Goal: Task Accomplishment & Management: Use online tool/utility

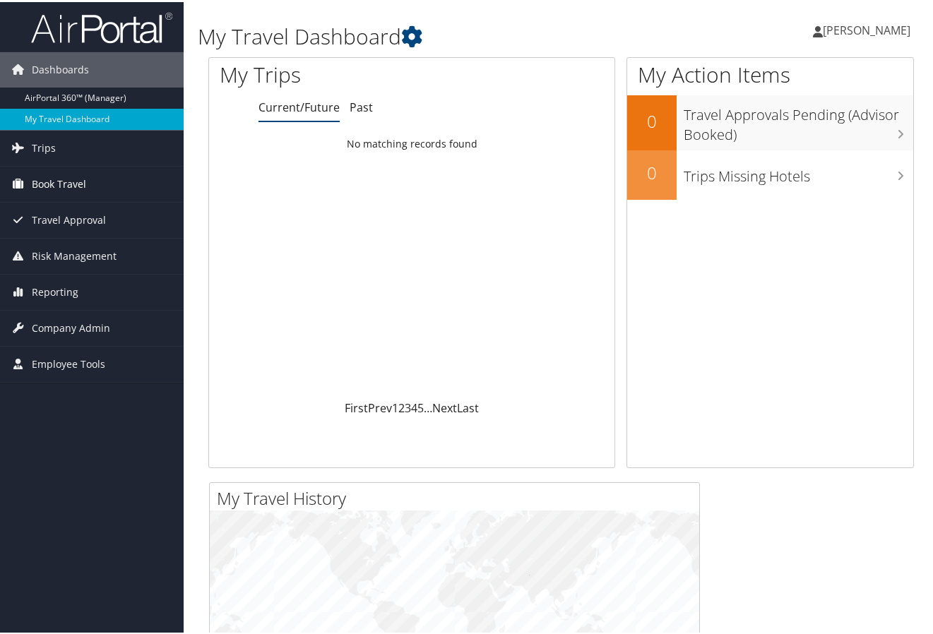
click at [70, 179] on span "Book Travel" at bounding box center [59, 182] width 54 height 35
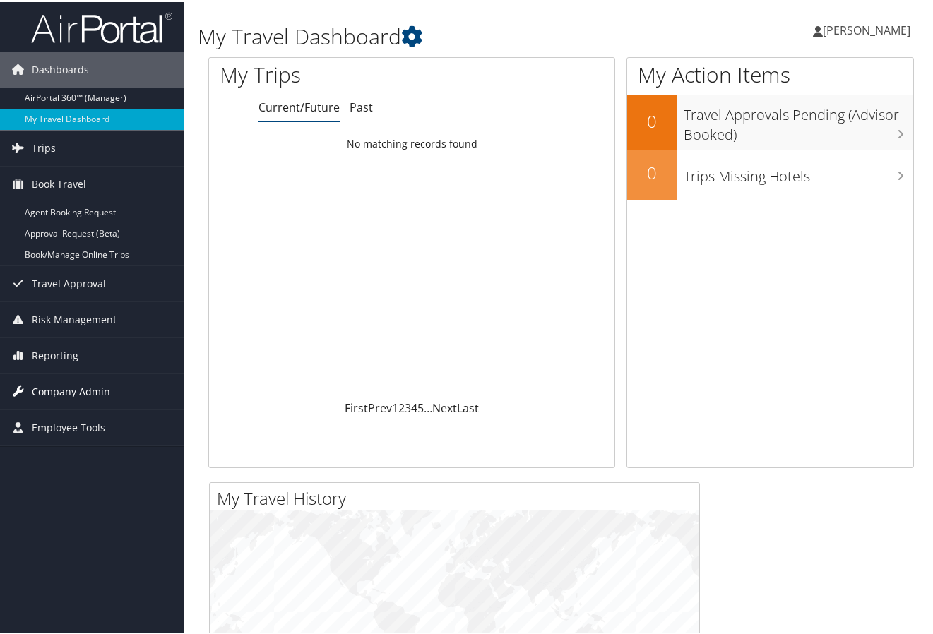
click at [73, 384] on span "Company Admin" at bounding box center [71, 389] width 78 height 35
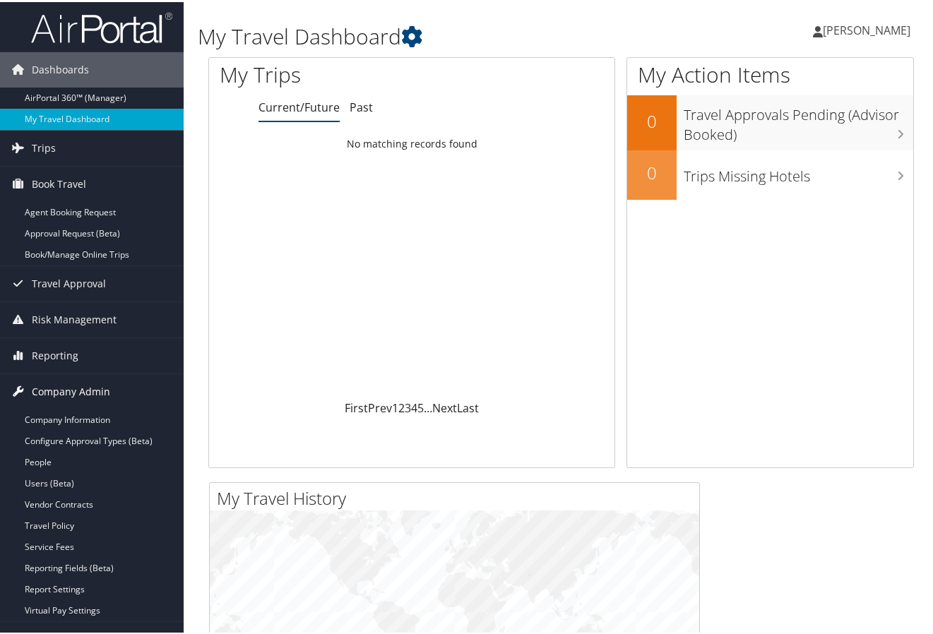
scroll to position [71, 0]
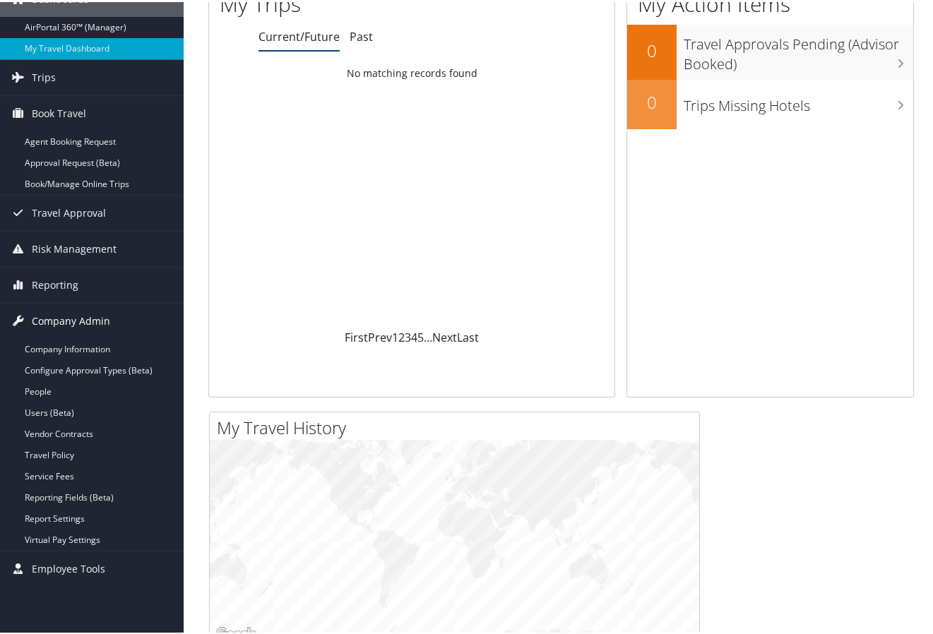
click at [73, 384] on link "People" at bounding box center [92, 389] width 184 height 21
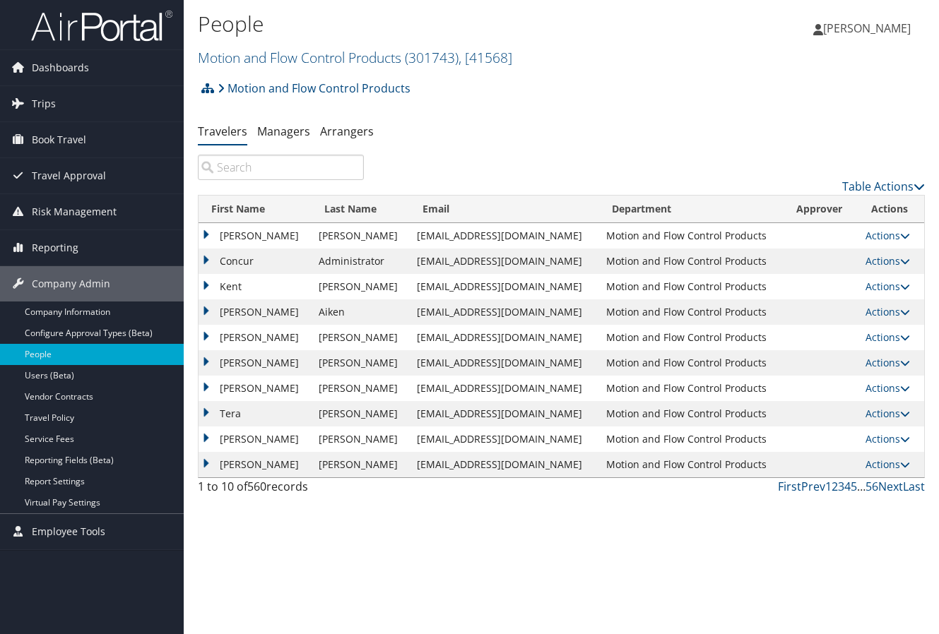
click at [316, 169] on input "search" at bounding box center [281, 167] width 166 height 25
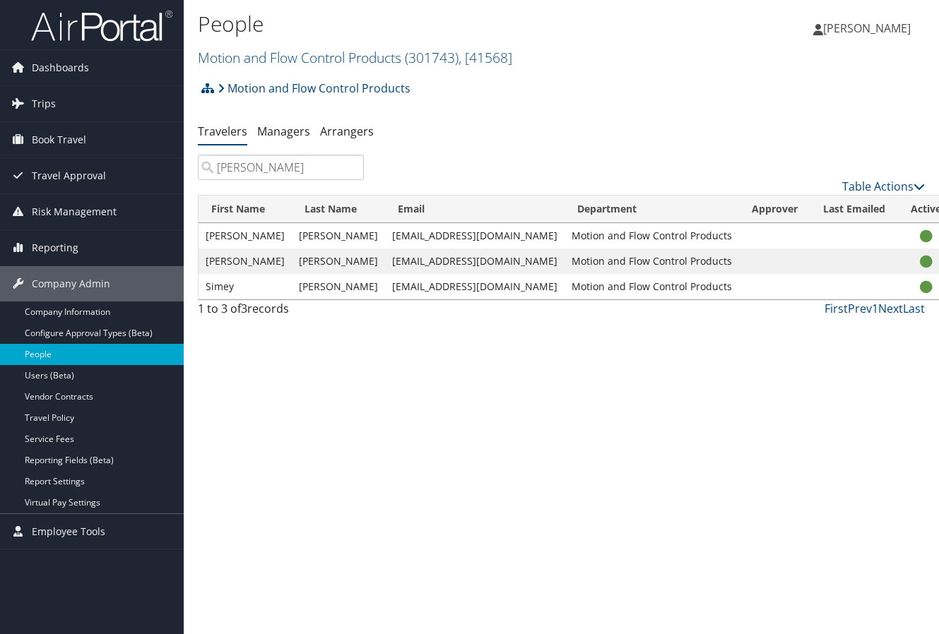
type input "[PERSON_NAME]"
click at [621, 401] on div "People Motion and Flow Control Products ( 301743 ) , [ 41568 ] Motion and Flow …" at bounding box center [561, 317] width 755 height 634
click at [249, 260] on td "Francisco" at bounding box center [244, 261] width 93 height 25
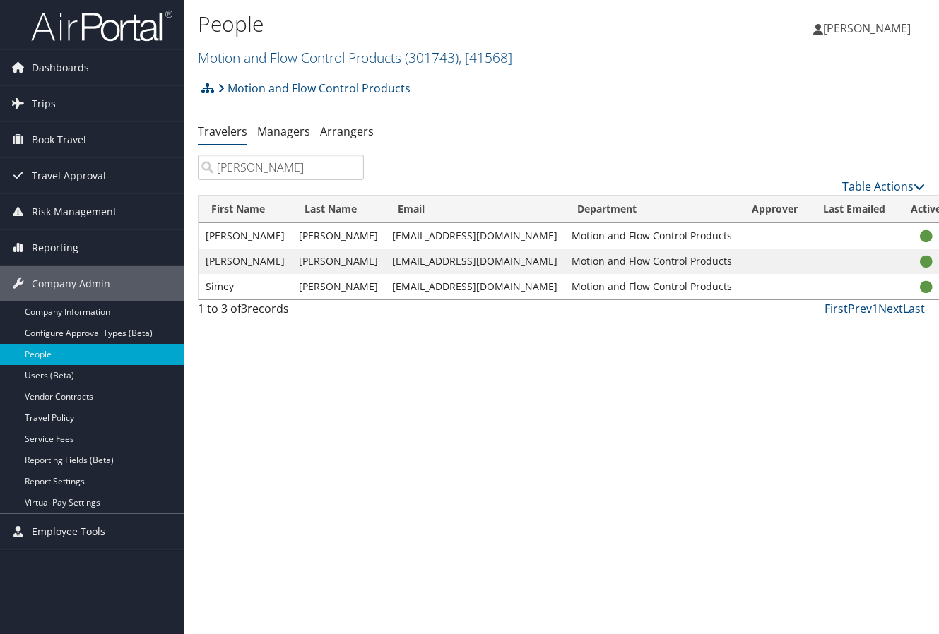
click at [834, 284] on link "User Settings" at bounding box center [845, 282] width 130 height 24
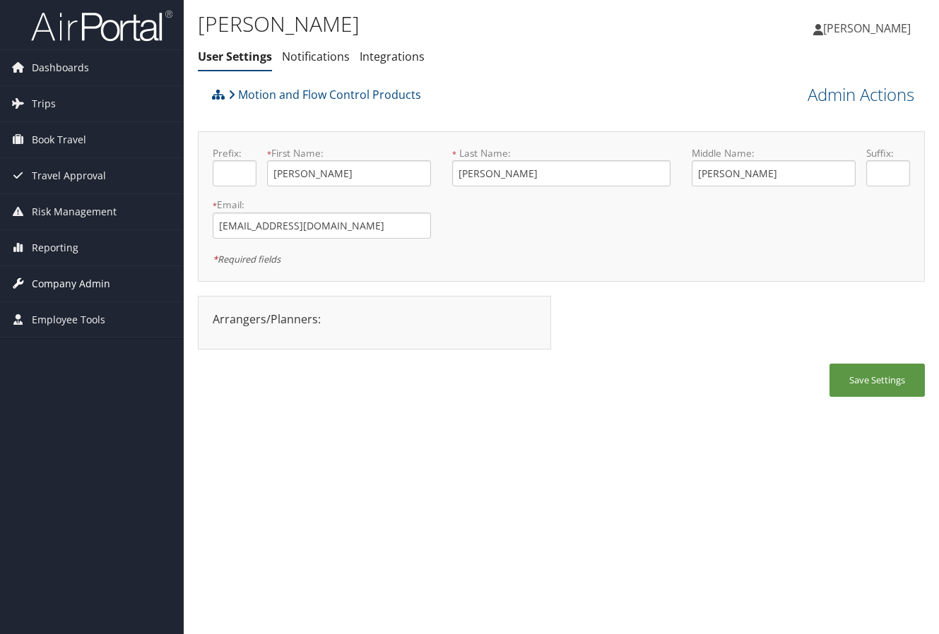
click at [65, 283] on span "Company Admin" at bounding box center [71, 283] width 78 height 35
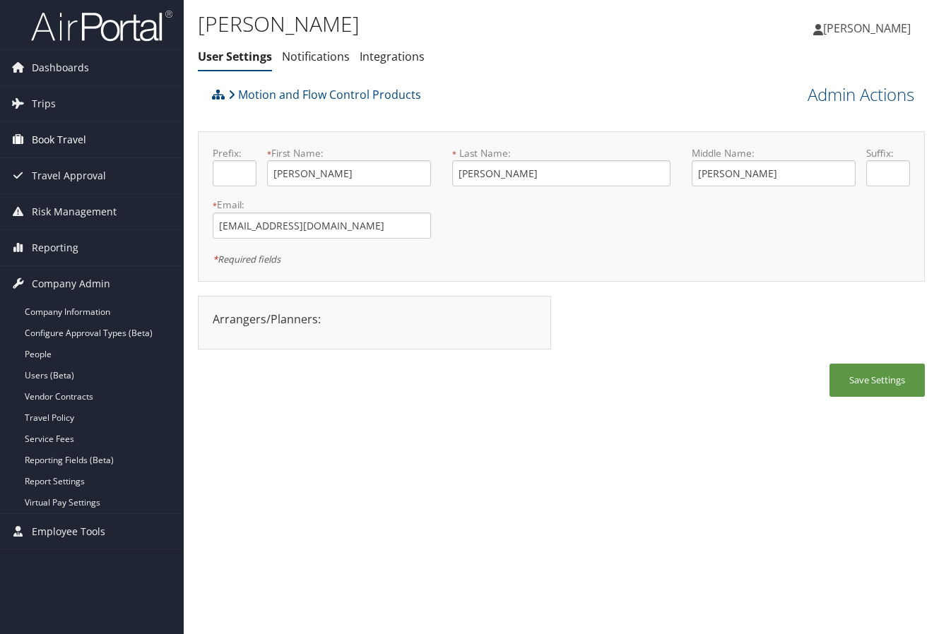
click at [73, 131] on span "Book Travel" at bounding box center [59, 139] width 54 height 35
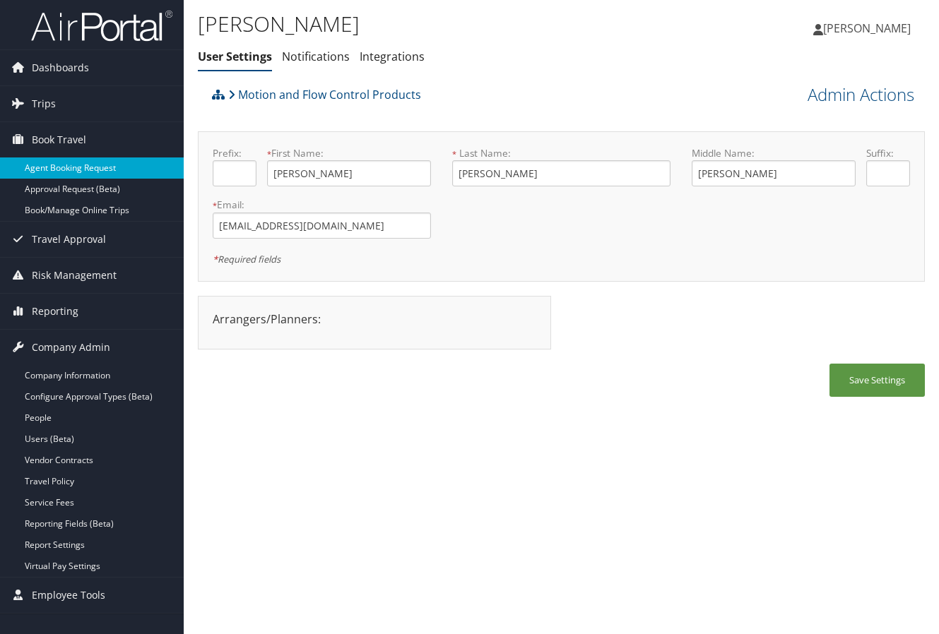
click at [69, 165] on link "Agent Booking Request" at bounding box center [92, 167] width 184 height 21
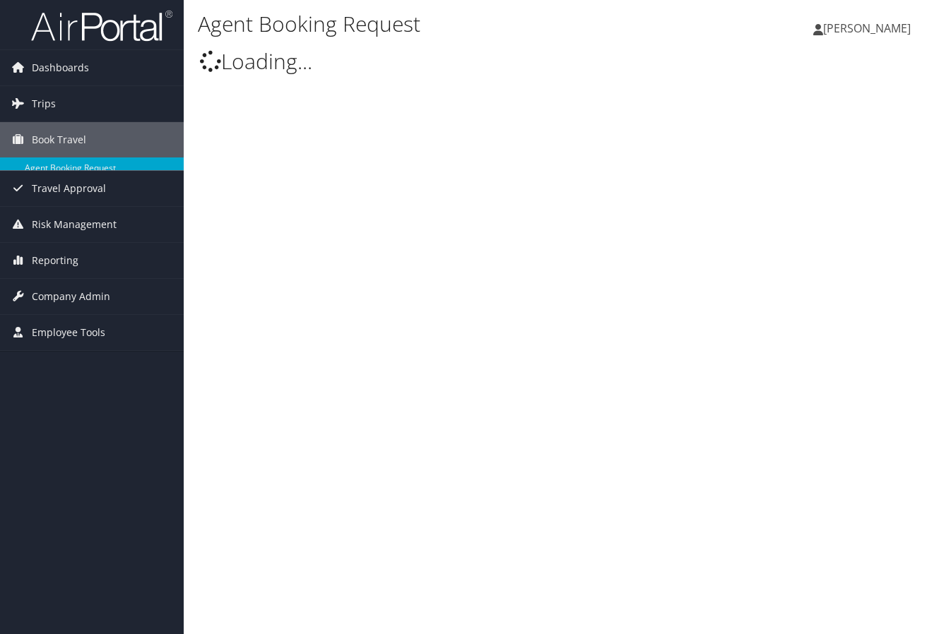
select select "[EMAIL_ADDRESS][DOMAIN_NAME]"
